Goal: Task Accomplishment & Management: Complete application form

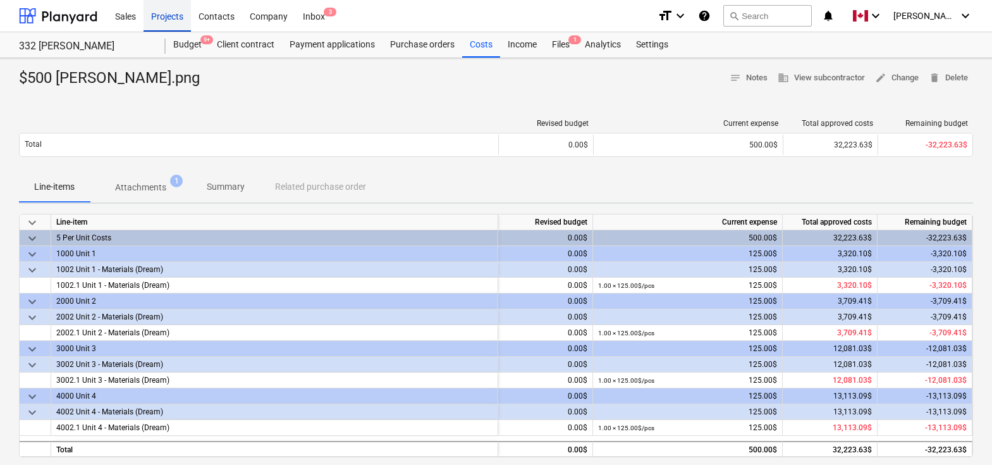
click at [157, 19] on div "Projects" at bounding box center [167, 15] width 47 height 32
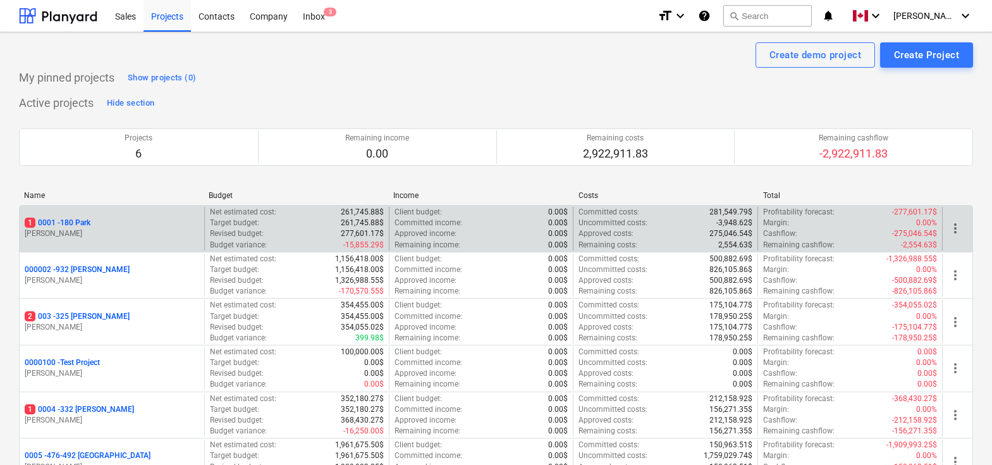
scroll to position [121, 0]
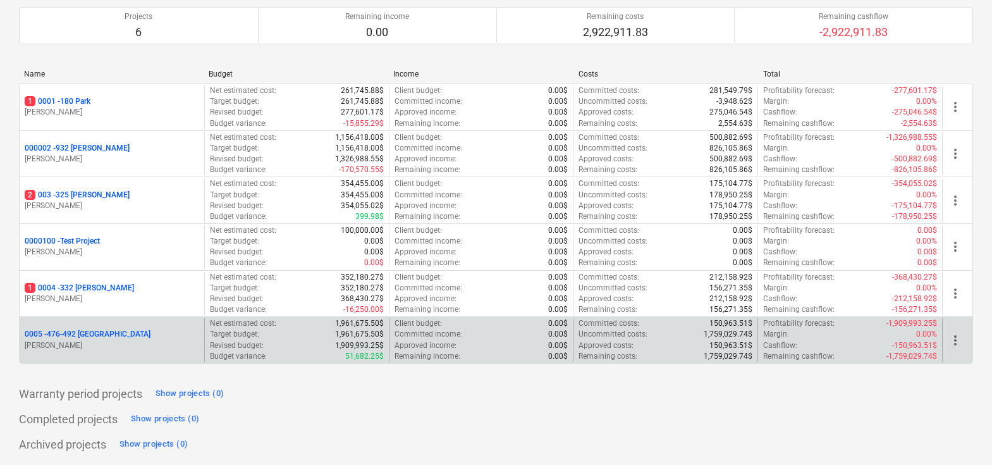
click at [83, 332] on p "0005 - 476-492 [GEOGRAPHIC_DATA]" at bounding box center [88, 334] width 126 height 11
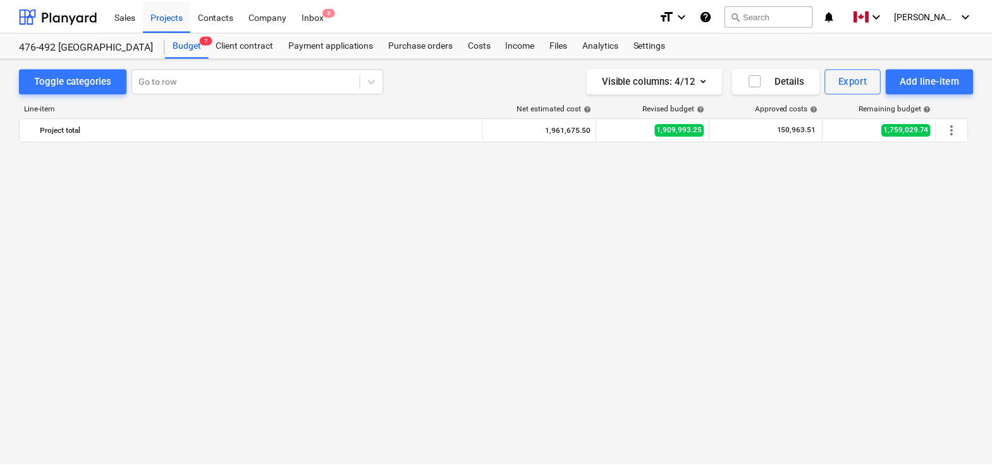
scroll to position [1609, 0]
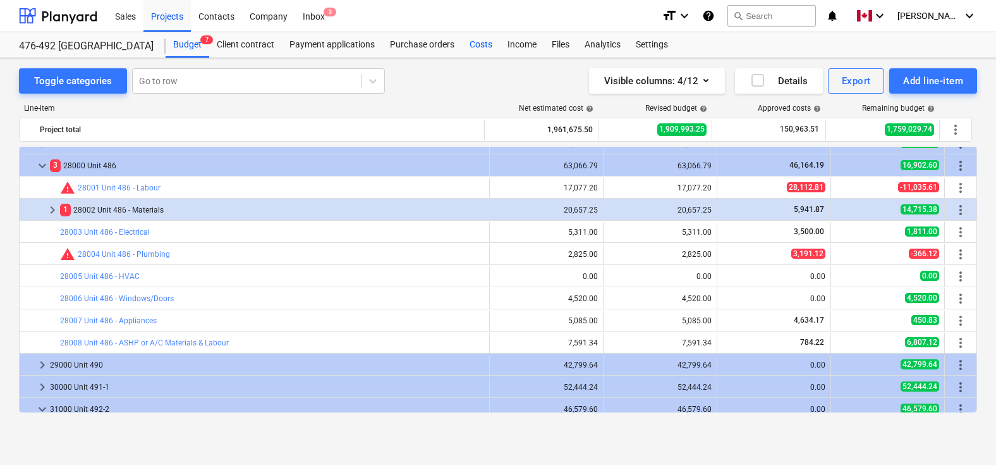
click at [483, 37] on div "Costs" at bounding box center [481, 44] width 38 height 25
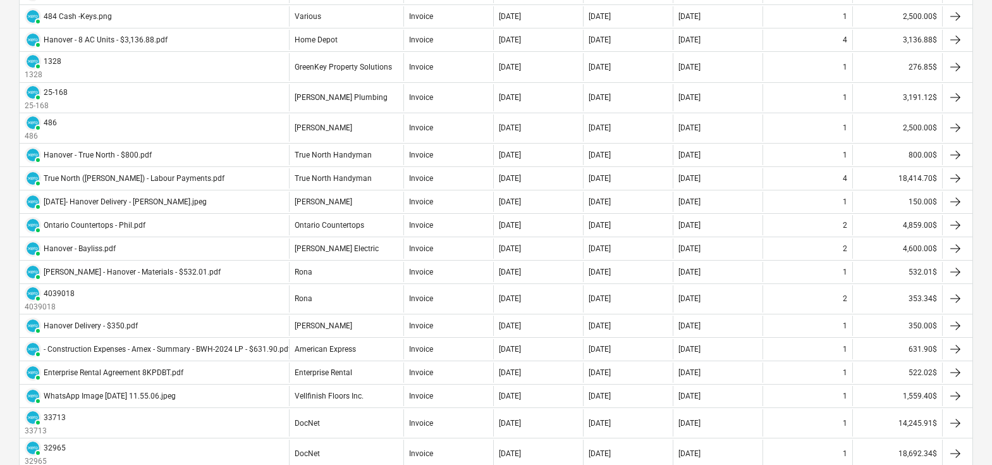
scroll to position [861, 0]
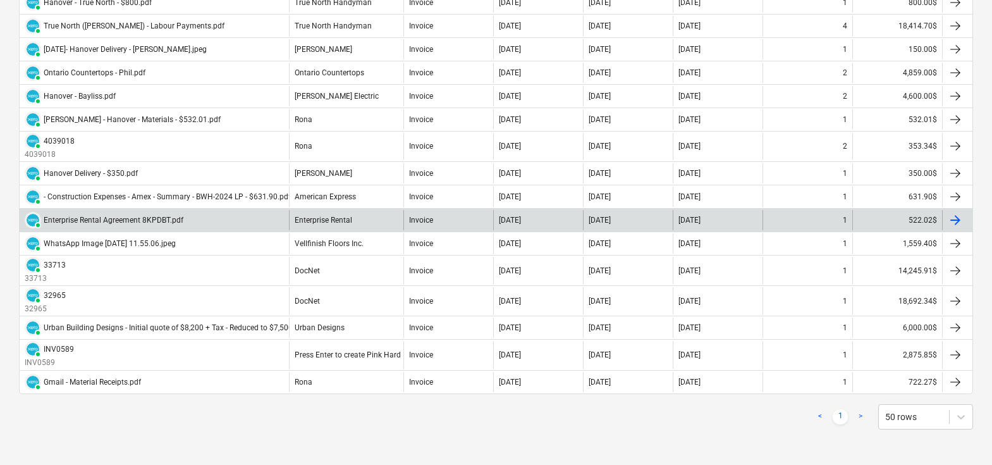
click at [953, 218] on div at bounding box center [955, 219] width 15 height 15
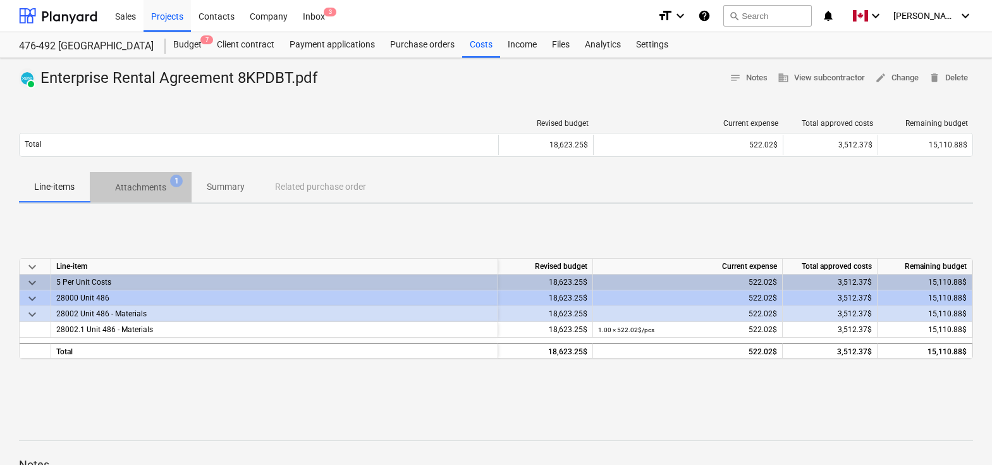
click at [133, 188] on p "Attachments" at bounding box center [140, 187] width 51 height 13
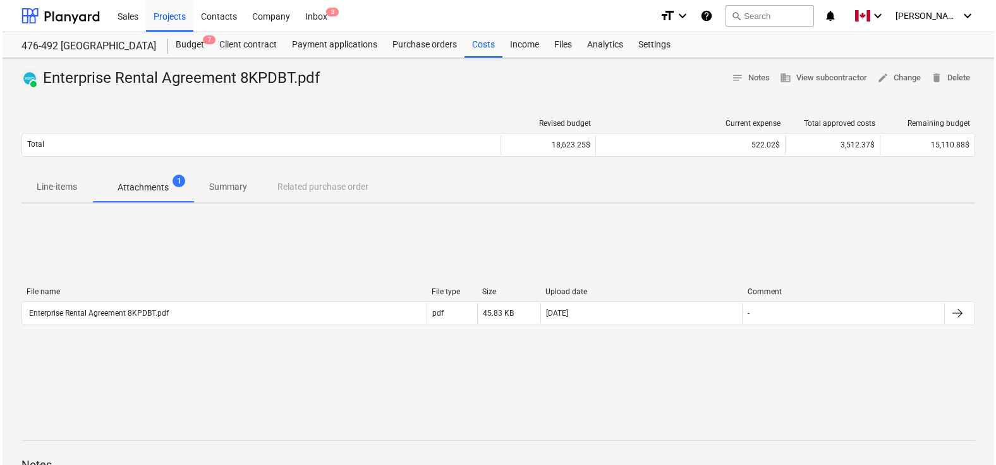
scroll to position [137, 0]
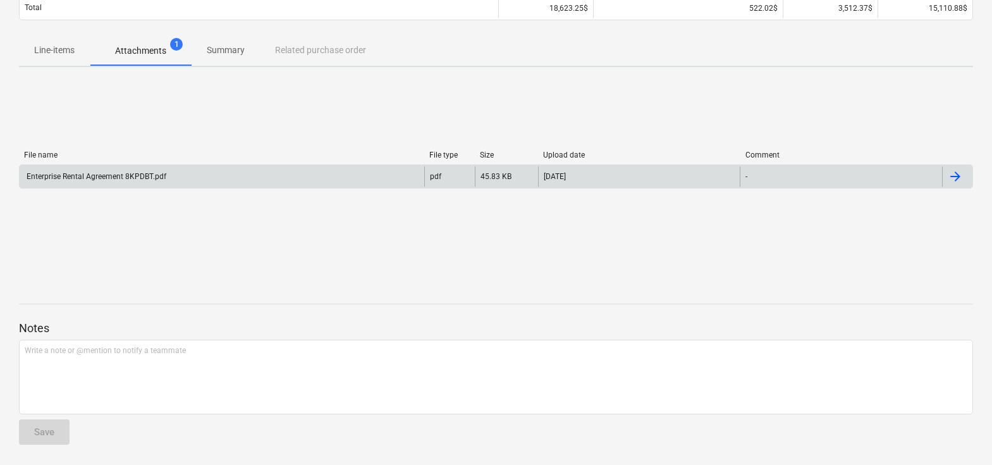
click at [945, 176] on div at bounding box center [957, 176] width 30 height 20
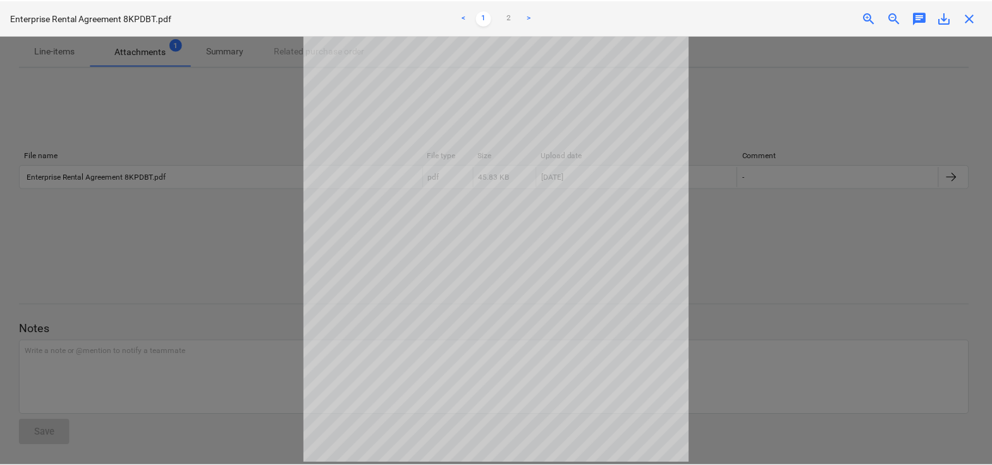
scroll to position [0, 0]
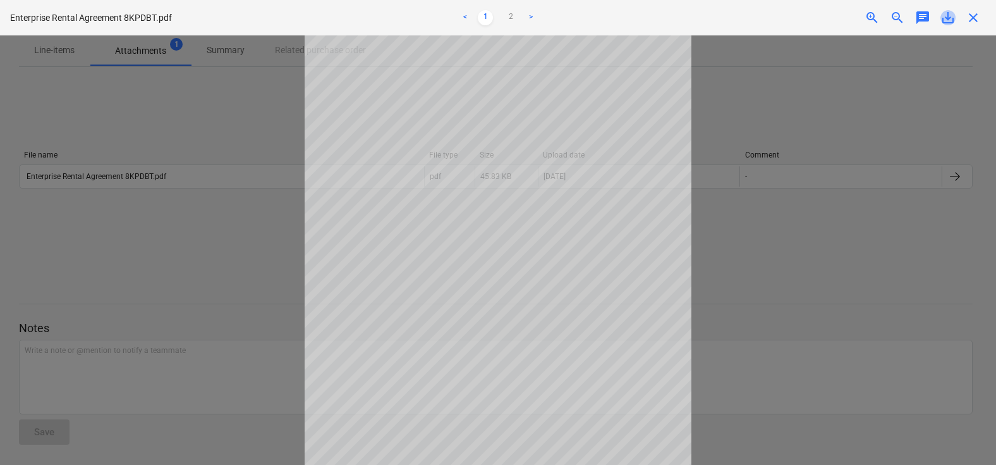
click at [954, 18] on span "save_alt" at bounding box center [948, 17] width 15 height 15
click at [978, 18] on span "close" at bounding box center [973, 17] width 15 height 15
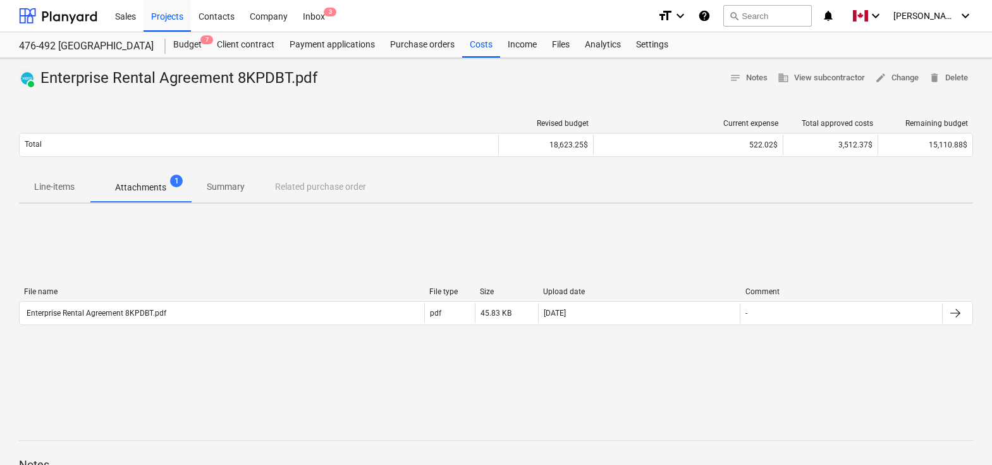
click at [52, 183] on p "Line-items" at bounding box center [54, 186] width 40 height 13
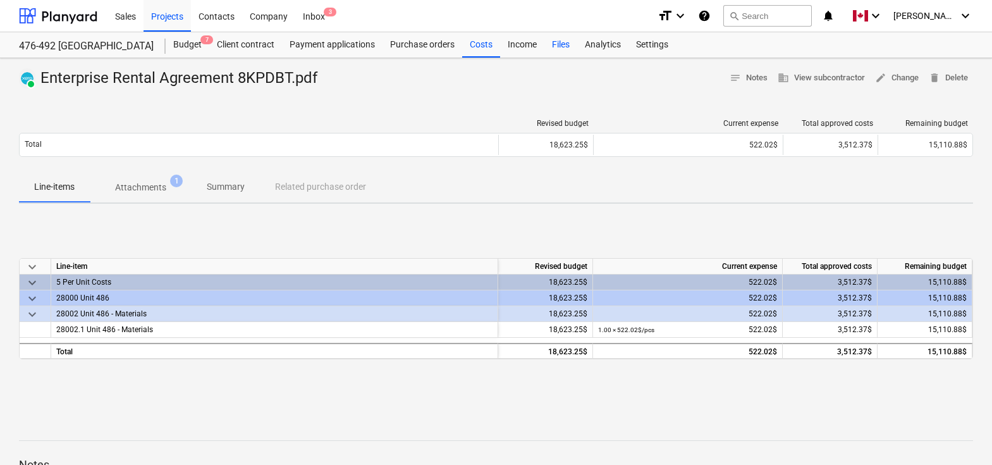
click at [561, 46] on div "Files" at bounding box center [560, 44] width 33 height 25
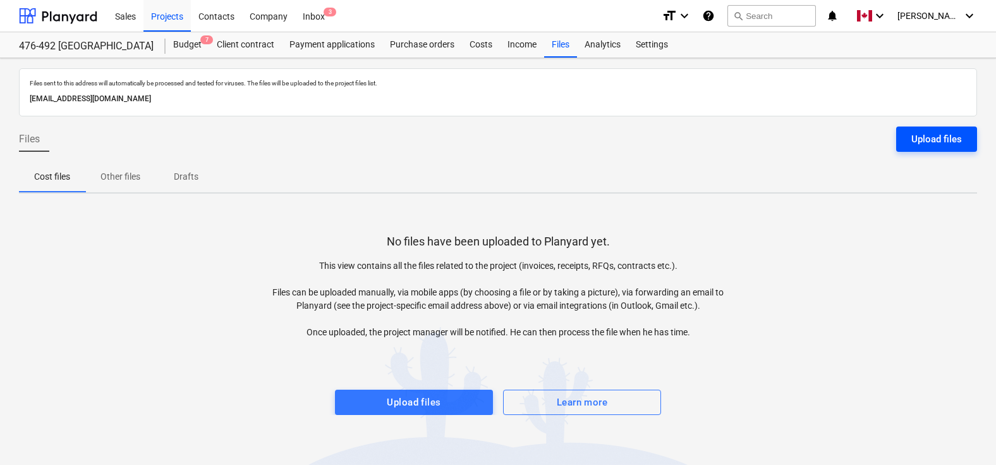
click at [936, 141] on div "Upload files" at bounding box center [937, 139] width 51 height 16
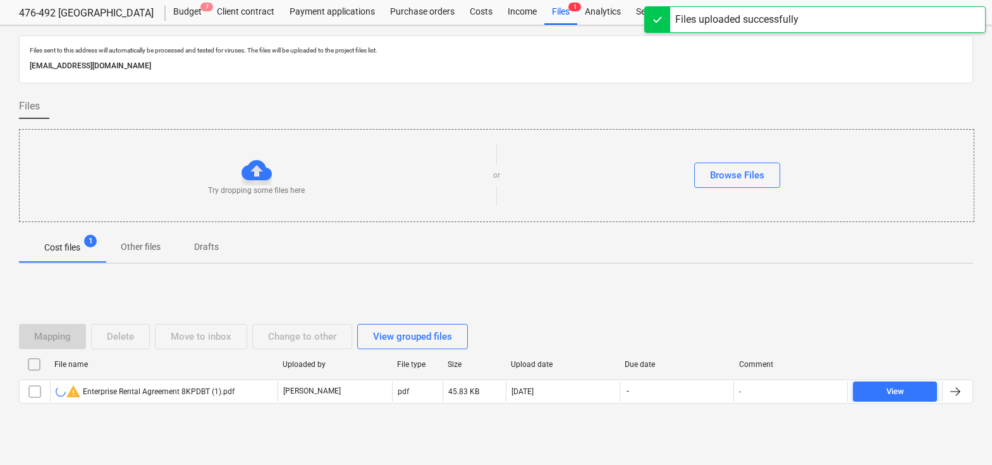
scroll to position [52, 0]
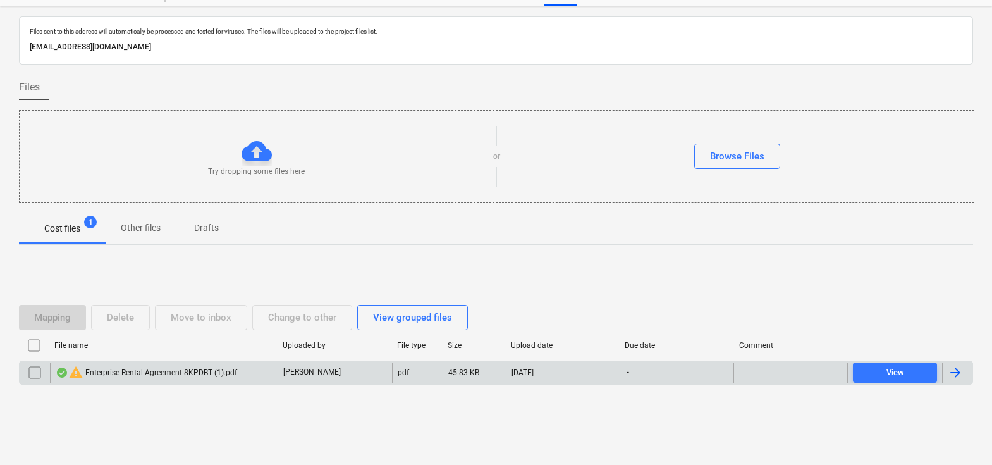
click at [959, 365] on div at bounding box center [955, 372] width 15 height 15
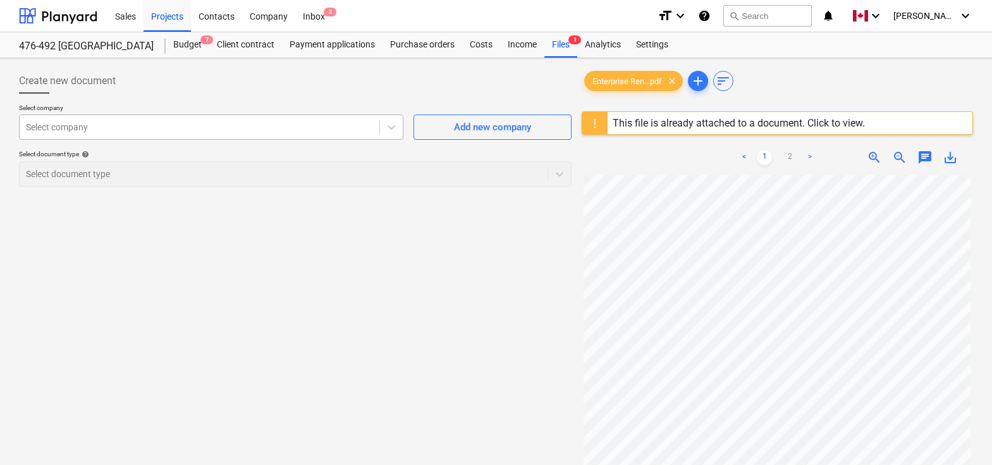
click at [305, 118] on div "Select company" at bounding box center [200, 127] width 360 height 18
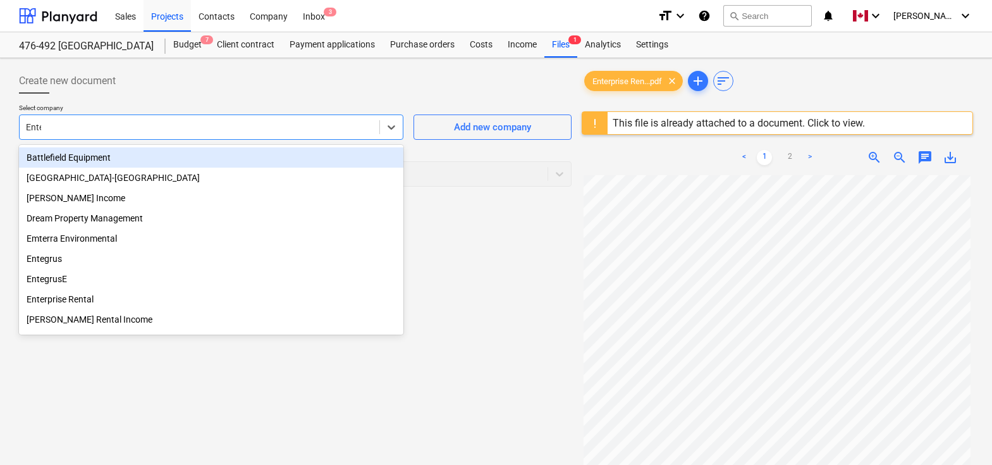
type input "Enter"
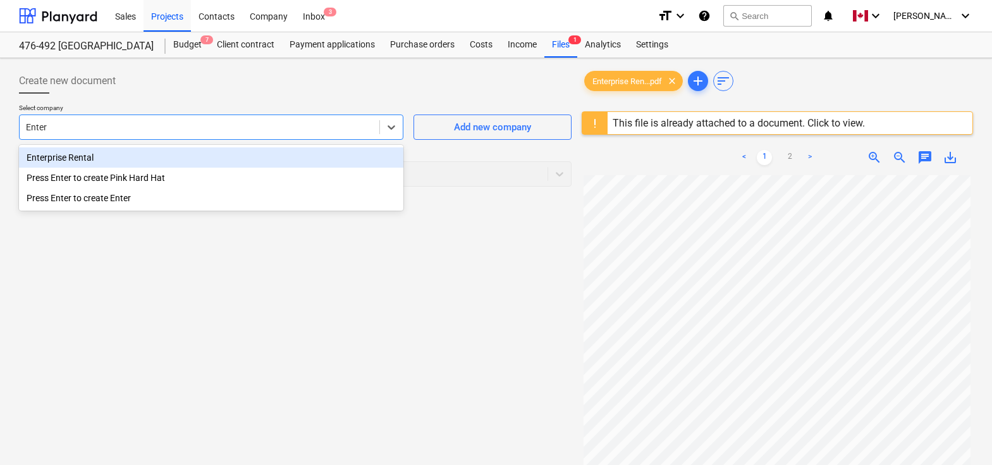
click at [66, 164] on div "Enterprise Rental" at bounding box center [211, 157] width 384 height 20
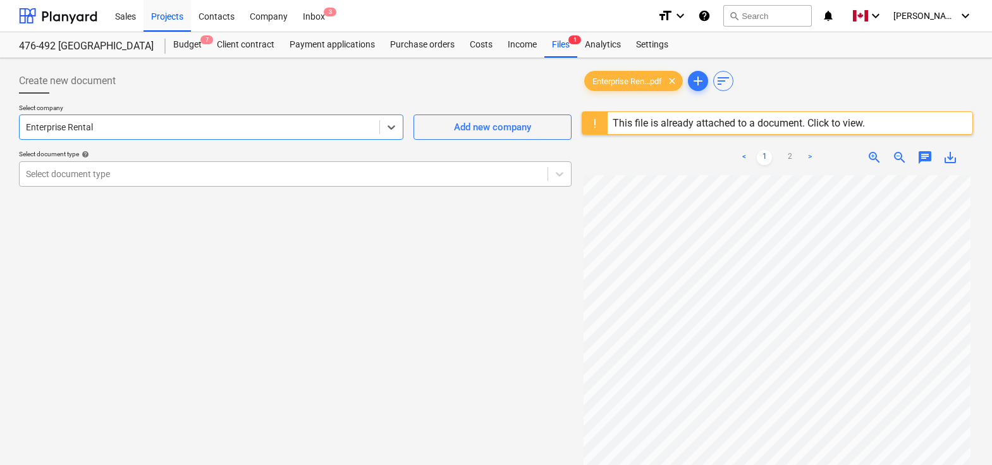
click at [77, 173] on div at bounding box center [283, 174] width 515 height 13
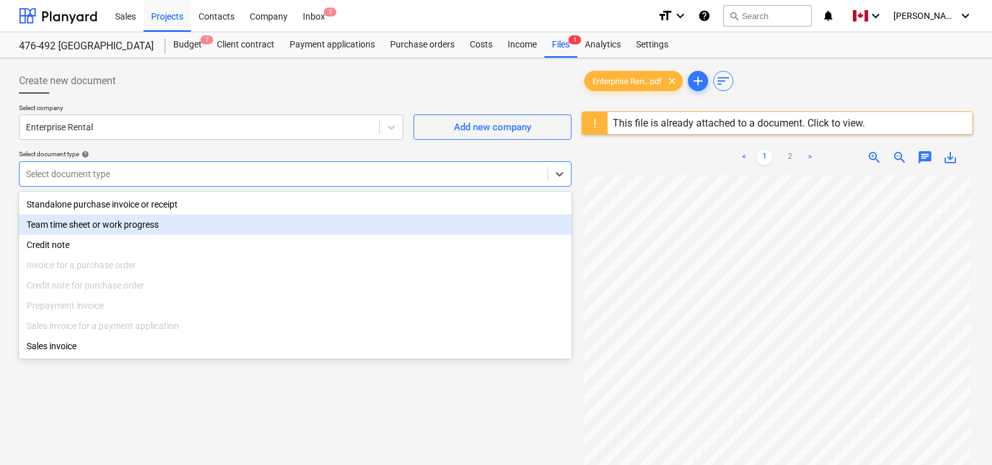
click at [67, 242] on div "Credit note" at bounding box center [295, 245] width 553 height 20
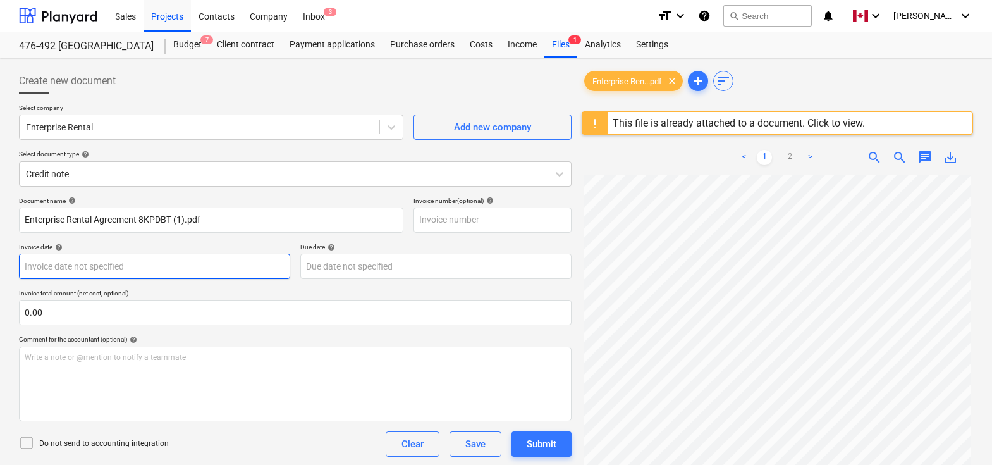
click at [78, 260] on body "Sales Projects Contacts Company Inbox 3 format_size keyboard_arrow_down help se…" at bounding box center [496, 232] width 992 height 465
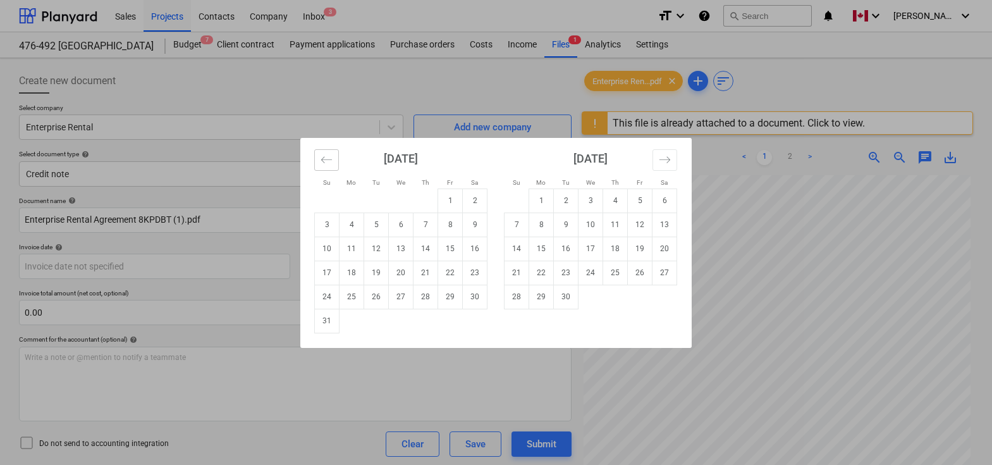
click at [329, 159] on icon "Move backward to switch to the previous month." at bounding box center [327, 160] width 12 height 12
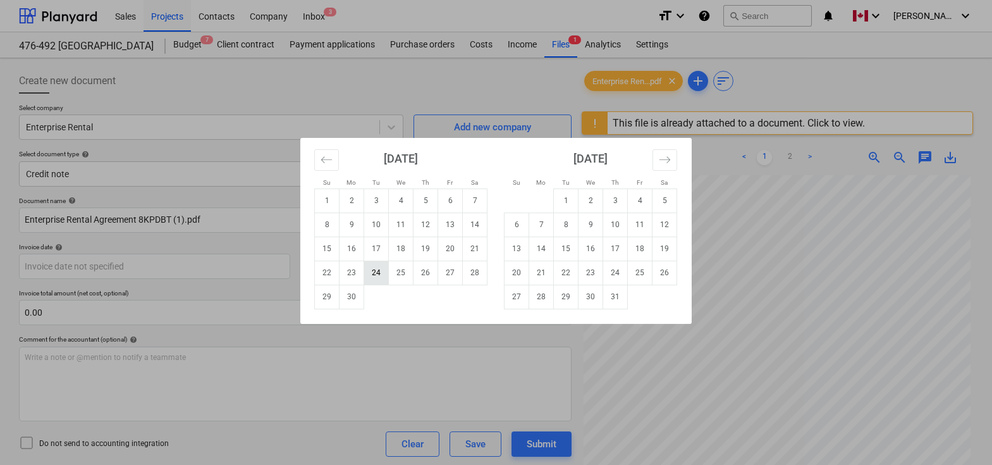
click at [376, 278] on td "24" at bounding box center [376, 272] width 25 height 24
type input "[DATE]"
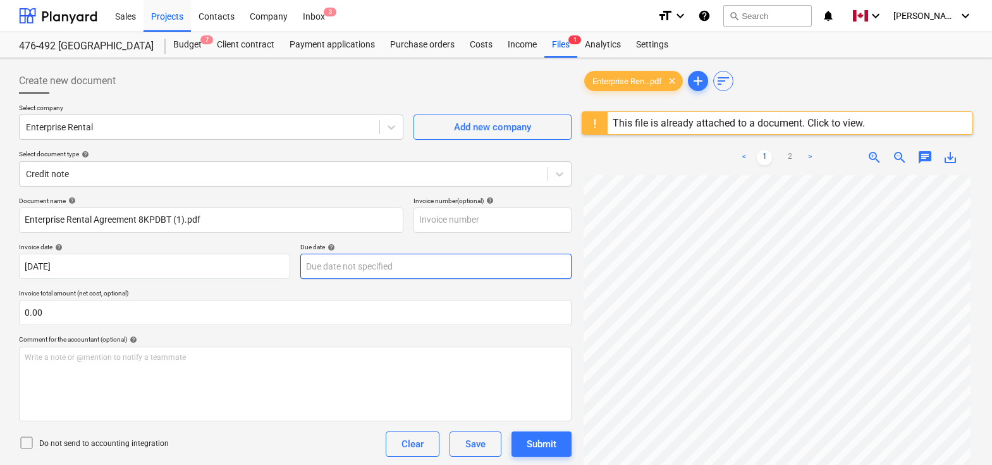
click at [365, 271] on body "Sales Projects Contacts Company Inbox 3 format_size keyboard_arrow_down help se…" at bounding box center [496, 232] width 992 height 465
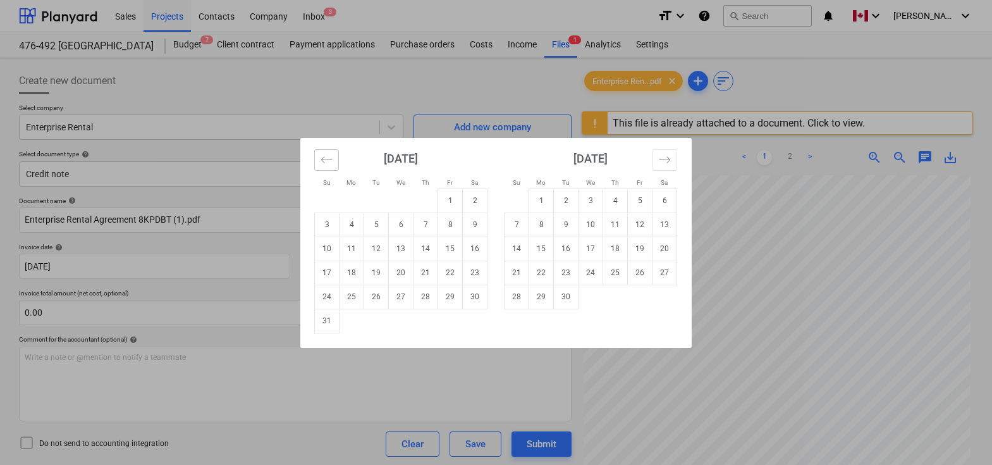
click at [326, 162] on icon "Move backward to switch to the previous month." at bounding box center [327, 160] width 12 height 12
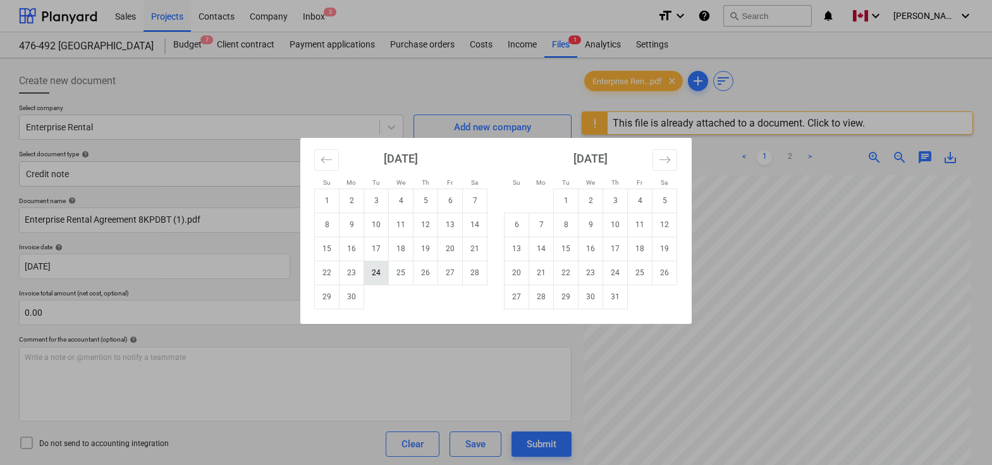
click at [383, 269] on td "24" at bounding box center [376, 272] width 25 height 24
type input "[DATE]"
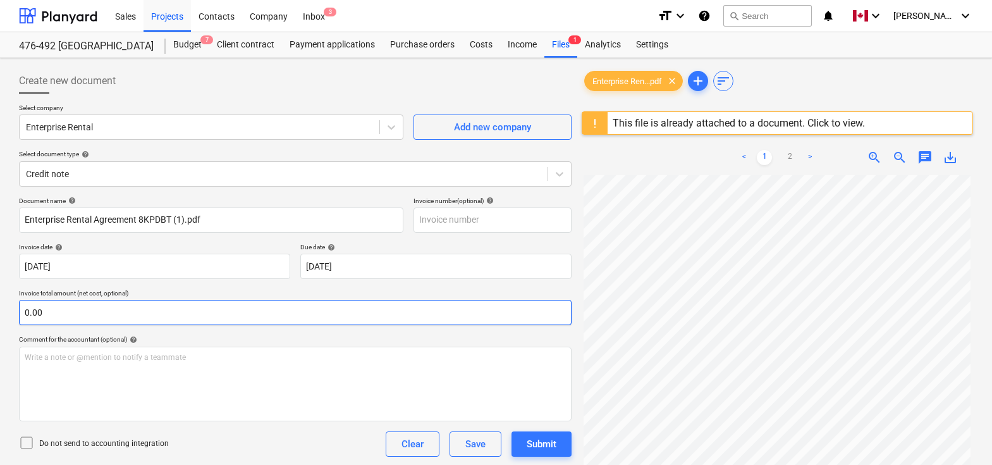
click at [236, 300] on input "0.00" at bounding box center [295, 312] width 553 height 25
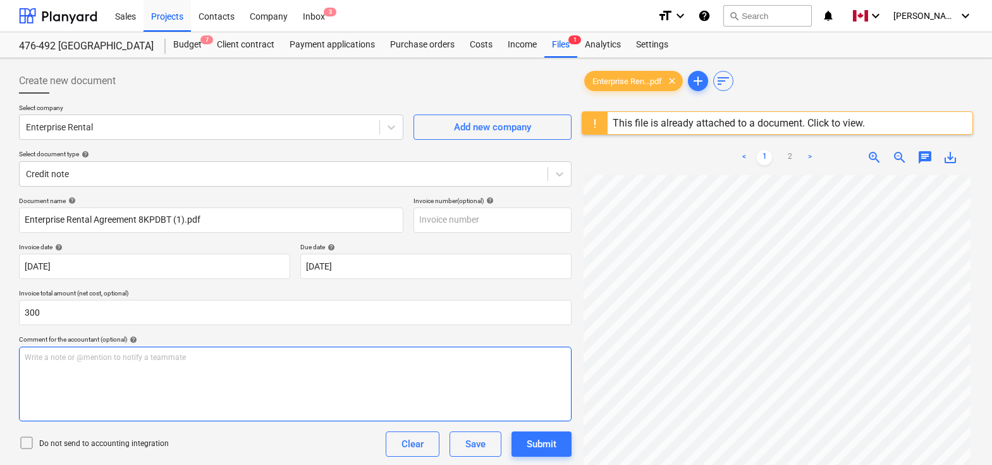
click at [189, 360] on p "Write a note or @mention to notify a teammate [PERSON_NAME]" at bounding box center [295, 357] width 541 height 11
type input "300.00"
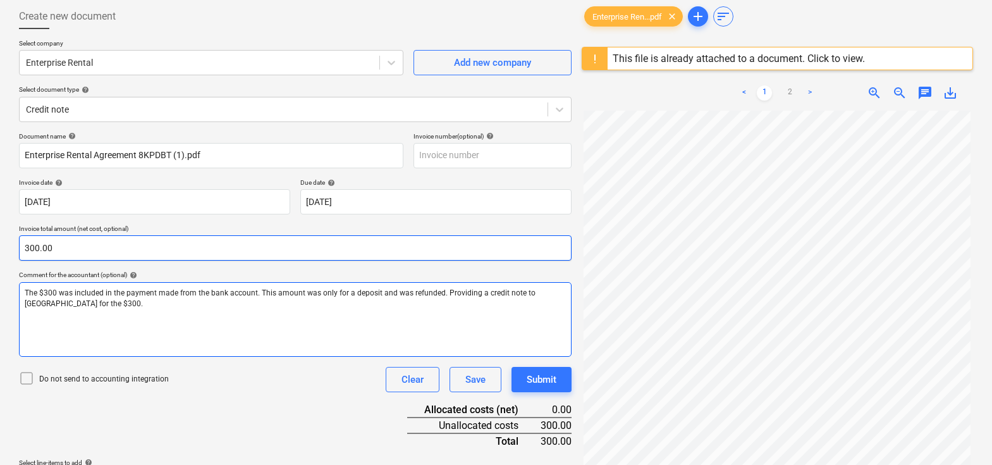
scroll to position [150, 0]
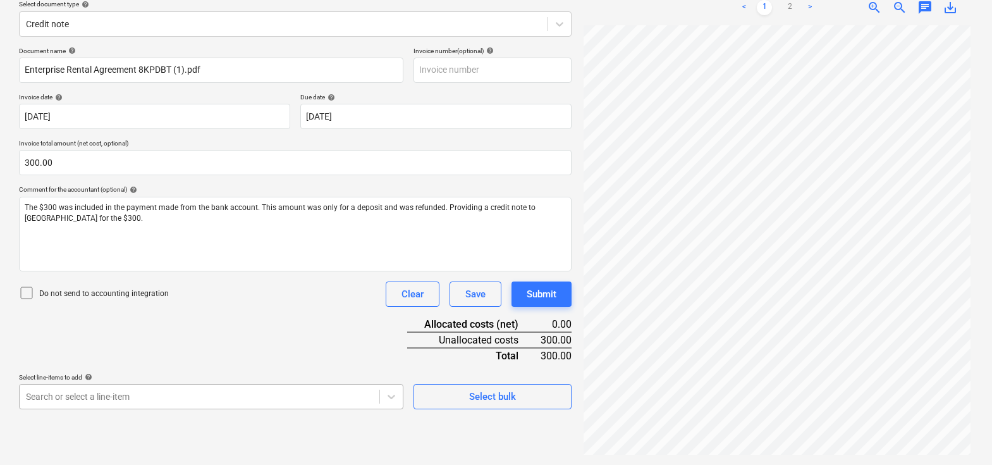
click at [300, 315] on body "Sales Projects Contacts Company Inbox 3 format_size keyboard_arrow_down help se…" at bounding box center [496, 82] width 992 height 465
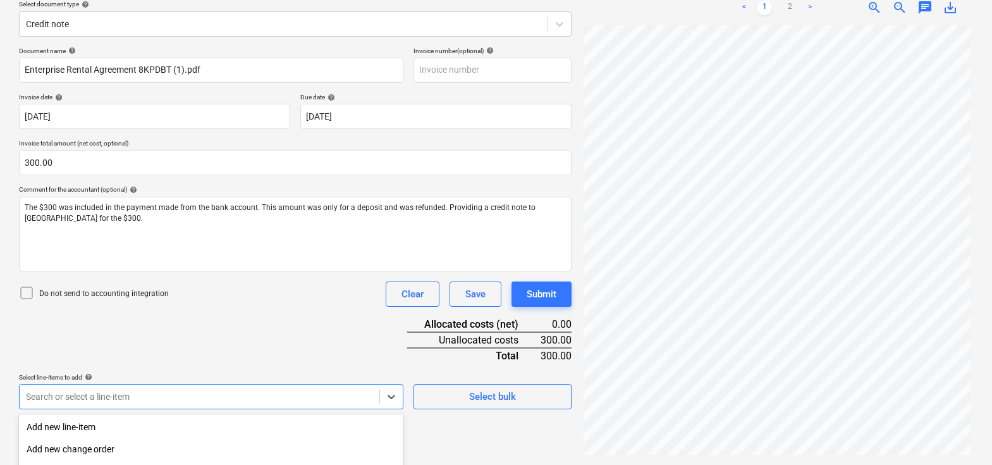
scroll to position [291, 0]
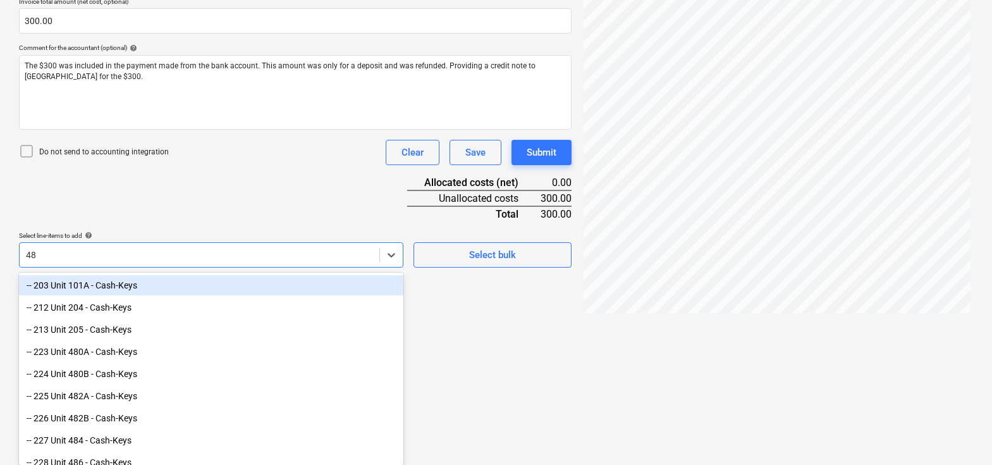
type input "486"
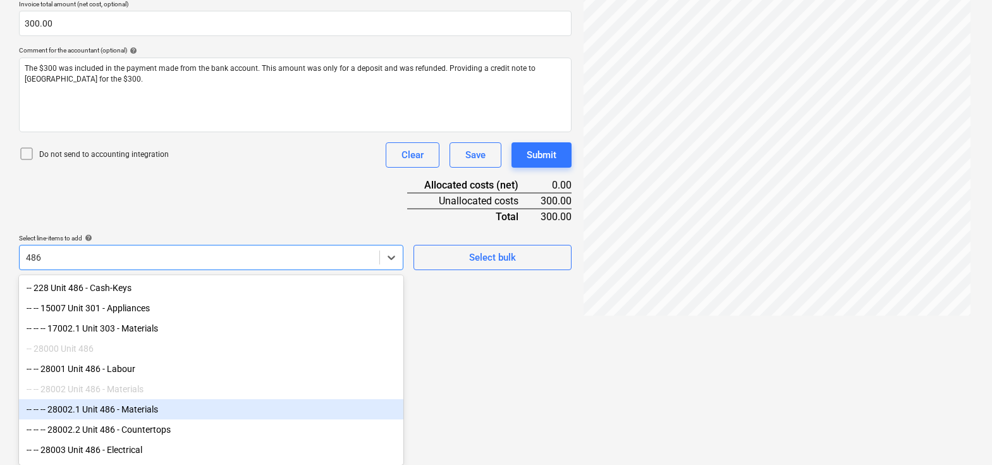
click at [156, 405] on div "-- -- -- 28002.1 Unit 486 - Materials" at bounding box center [211, 409] width 384 height 20
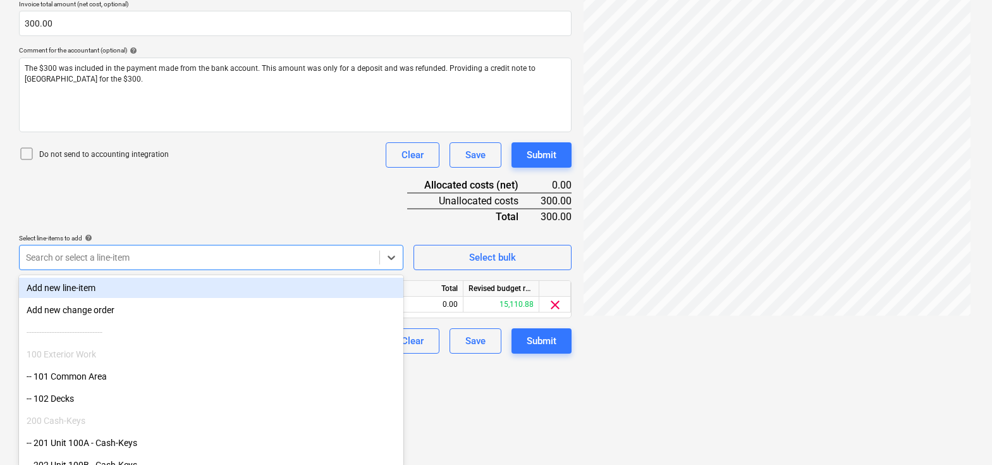
click at [232, 207] on div "Document name help Enterprise Rental Agreement 8KPDBT (1).pdf Invoice number (o…" at bounding box center [295, 131] width 553 height 446
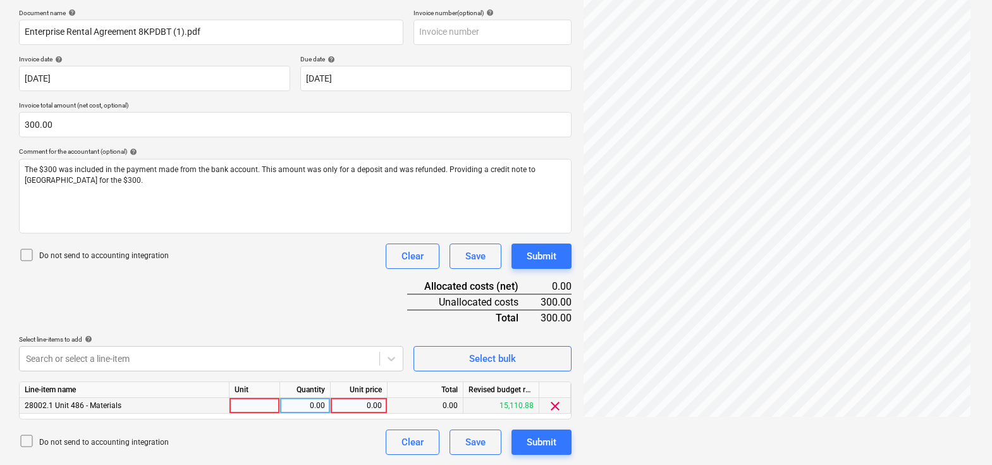
click at [255, 410] on div at bounding box center [255, 406] width 51 height 16
type input "pcs"
type input "-1"
type input "300"
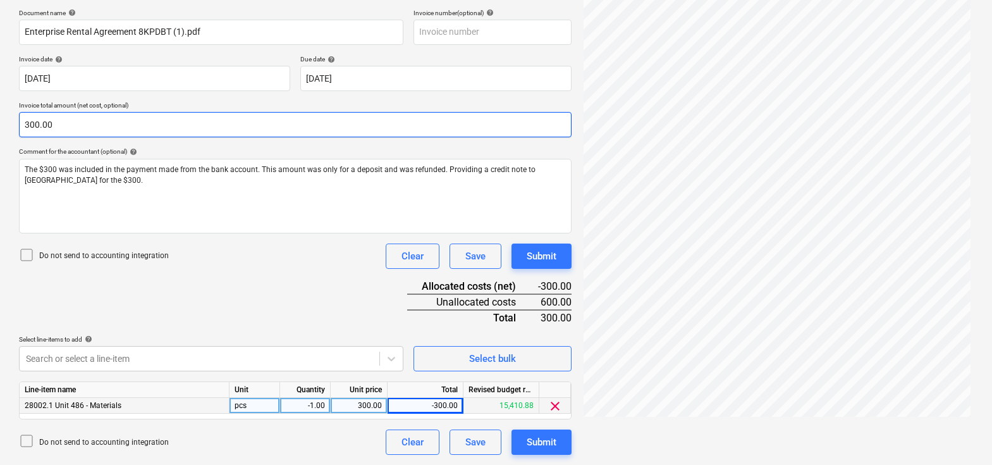
click at [25, 123] on input "300.00" at bounding box center [295, 124] width 553 height 25
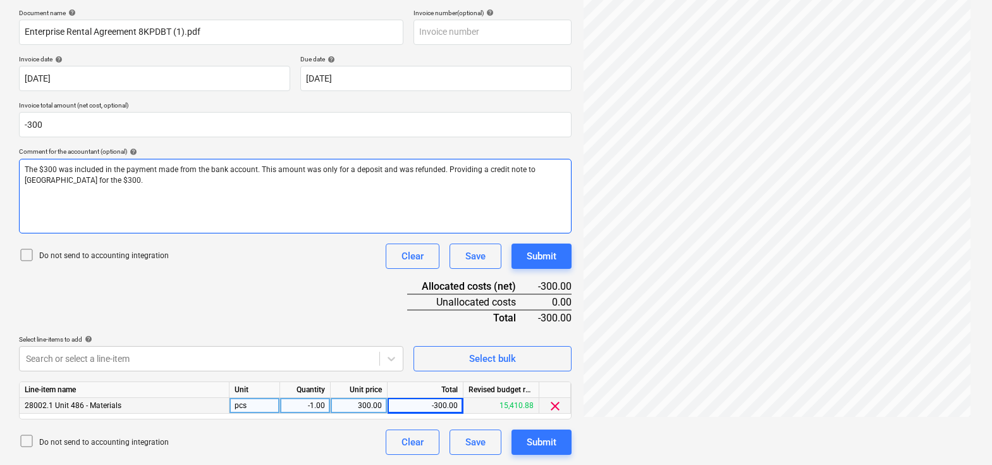
type input "-300.00"
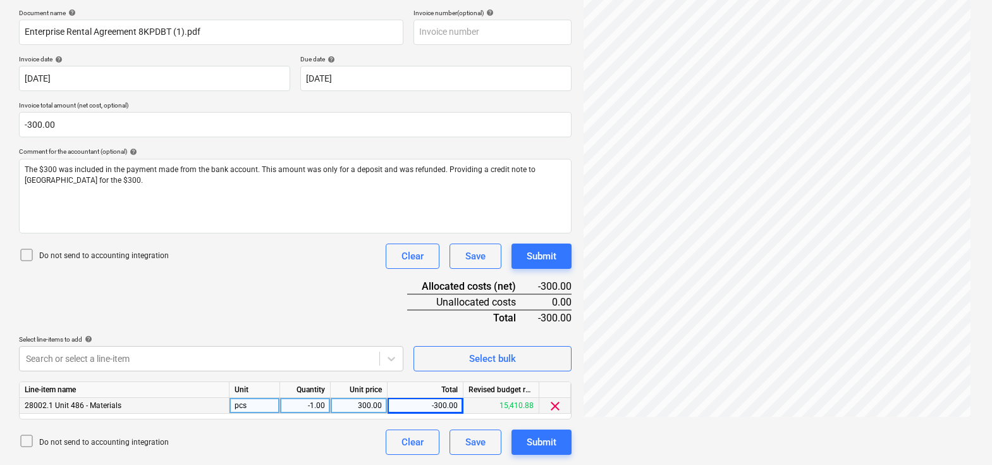
click at [265, 299] on div "Document name help Enterprise Rental Agreement 8KPDBT (1).pdf Invoice number (o…" at bounding box center [295, 232] width 553 height 446
click at [337, 303] on div "Document name help Enterprise Rental Agreement 8KPDBT (1).pdf Invoice number (o…" at bounding box center [295, 232] width 553 height 446
click at [553, 439] on div "Submit" at bounding box center [542, 442] width 30 height 16
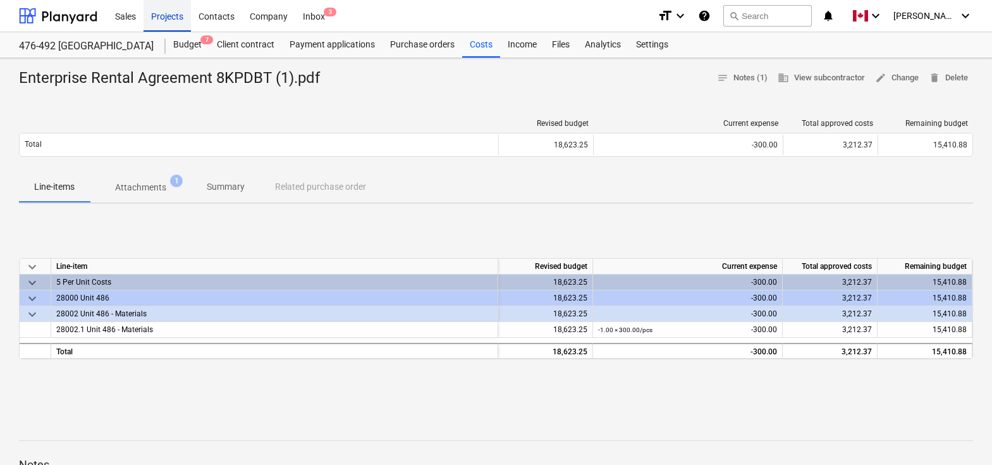
click at [155, 10] on div "Projects" at bounding box center [167, 15] width 47 height 32
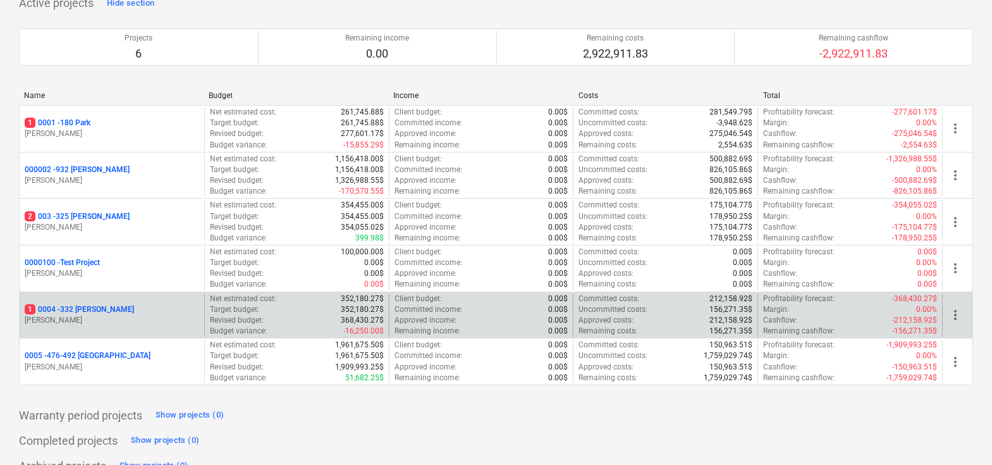
scroll to position [121, 0]
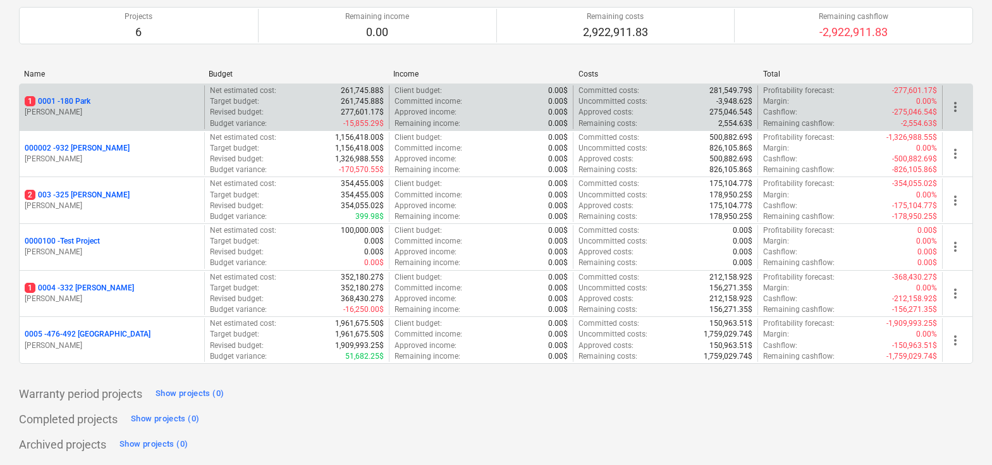
click at [81, 92] on div "1 0001 - 180 Park [PERSON_NAME]" at bounding box center [112, 107] width 185 height 44
click at [80, 101] on p "1 0001 - 180 Park" at bounding box center [58, 101] width 66 height 11
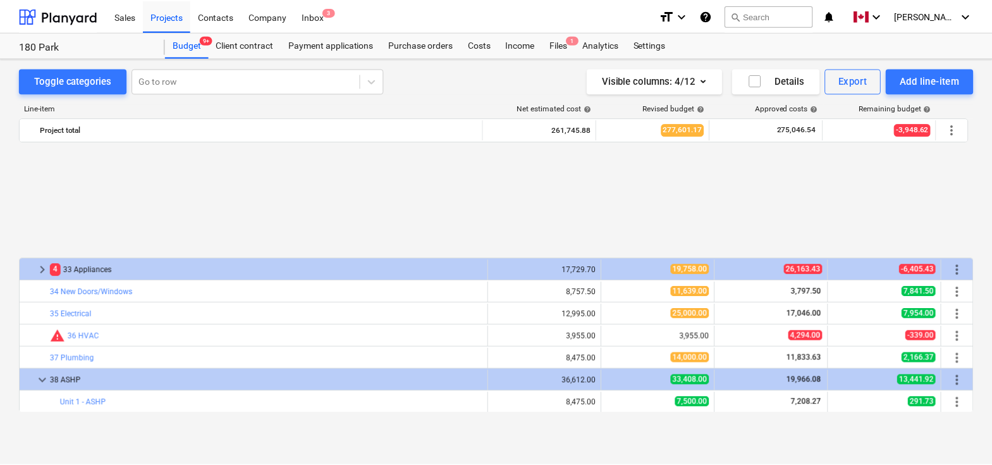
scroll to position [420, 0]
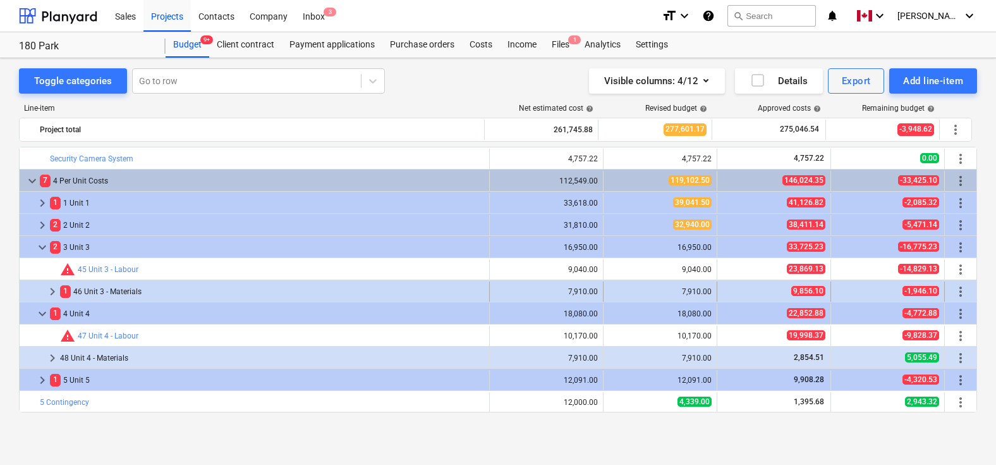
click at [117, 295] on div "1 46 Unit 3 - Materials" at bounding box center [272, 291] width 424 height 20
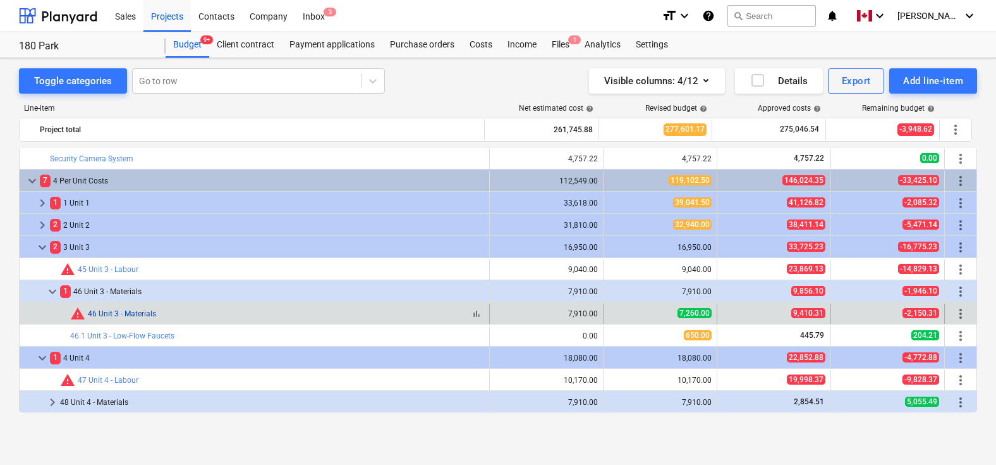
click at [128, 313] on link "46 Unit 3 - Materials" at bounding box center [122, 313] width 68 height 9
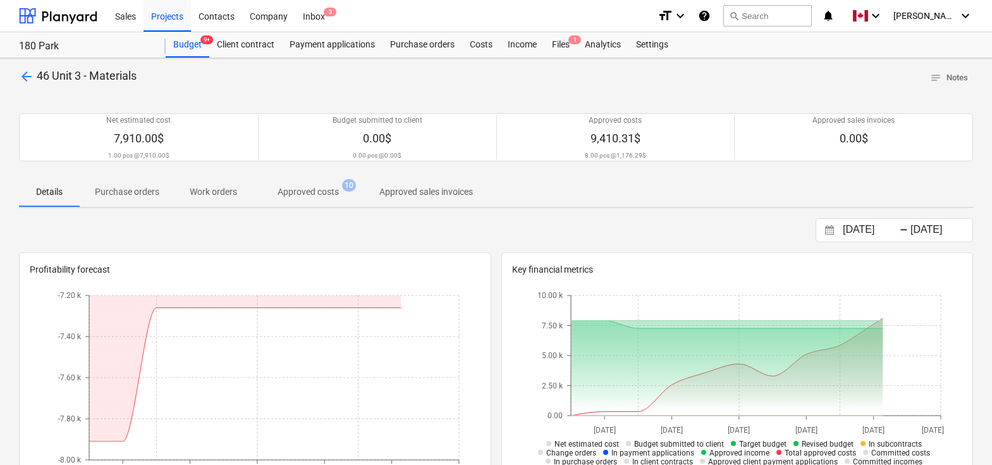
click at [304, 193] on p "Approved costs" at bounding box center [308, 191] width 61 height 13
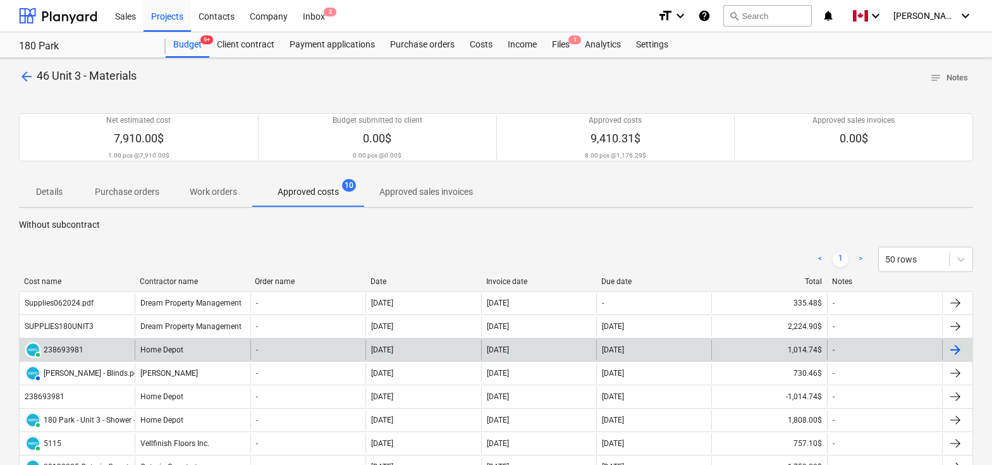
click at [961, 343] on div at bounding box center [955, 349] width 15 height 15
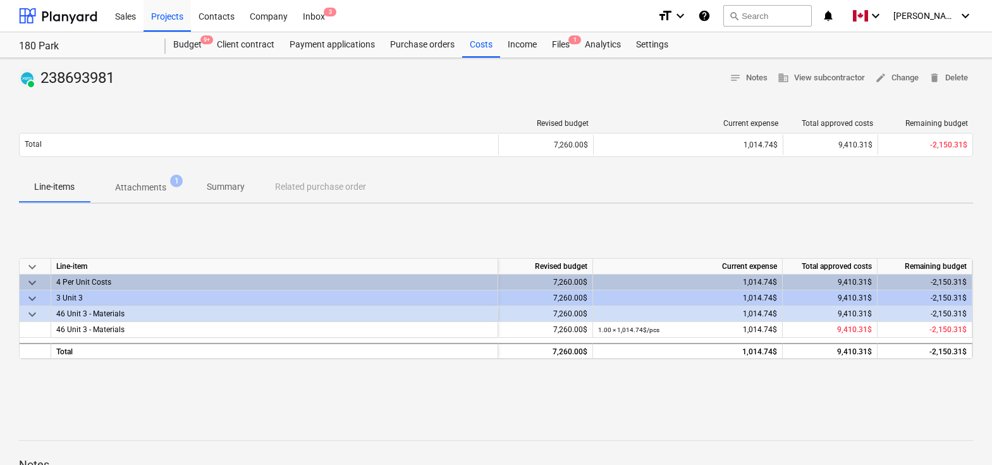
click at [64, 186] on p "Line-items" at bounding box center [54, 186] width 40 height 13
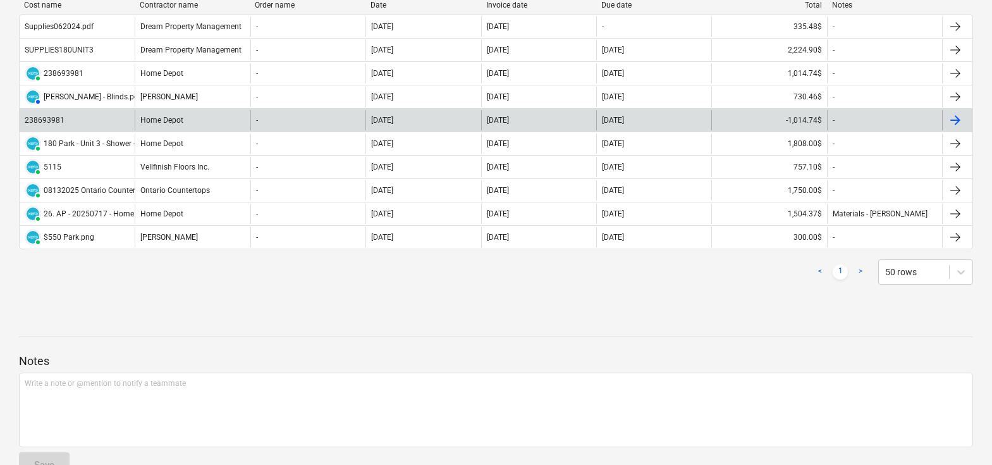
scroll to position [309, 0]
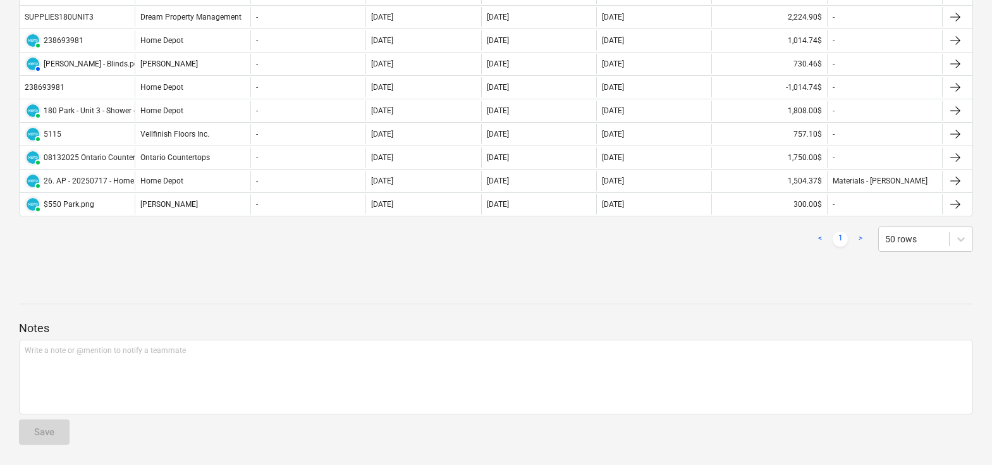
click at [717, 279] on div at bounding box center [496, 282] width 954 height 10
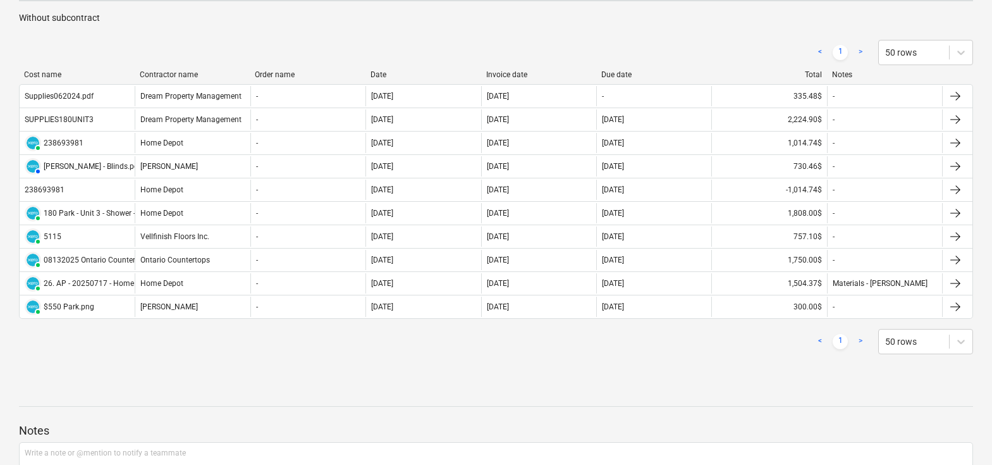
scroll to position [161, 0]
